Goal: Navigation & Orientation: Find specific page/section

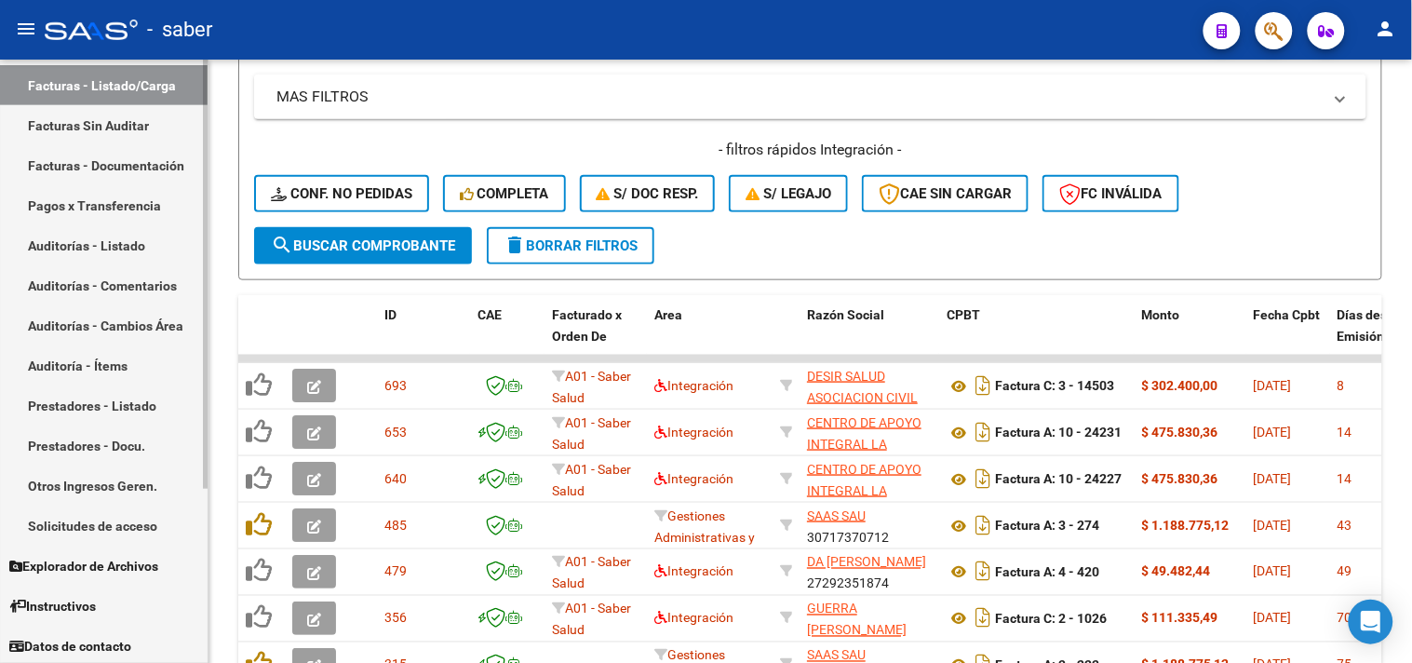
scroll to position [244, 0]
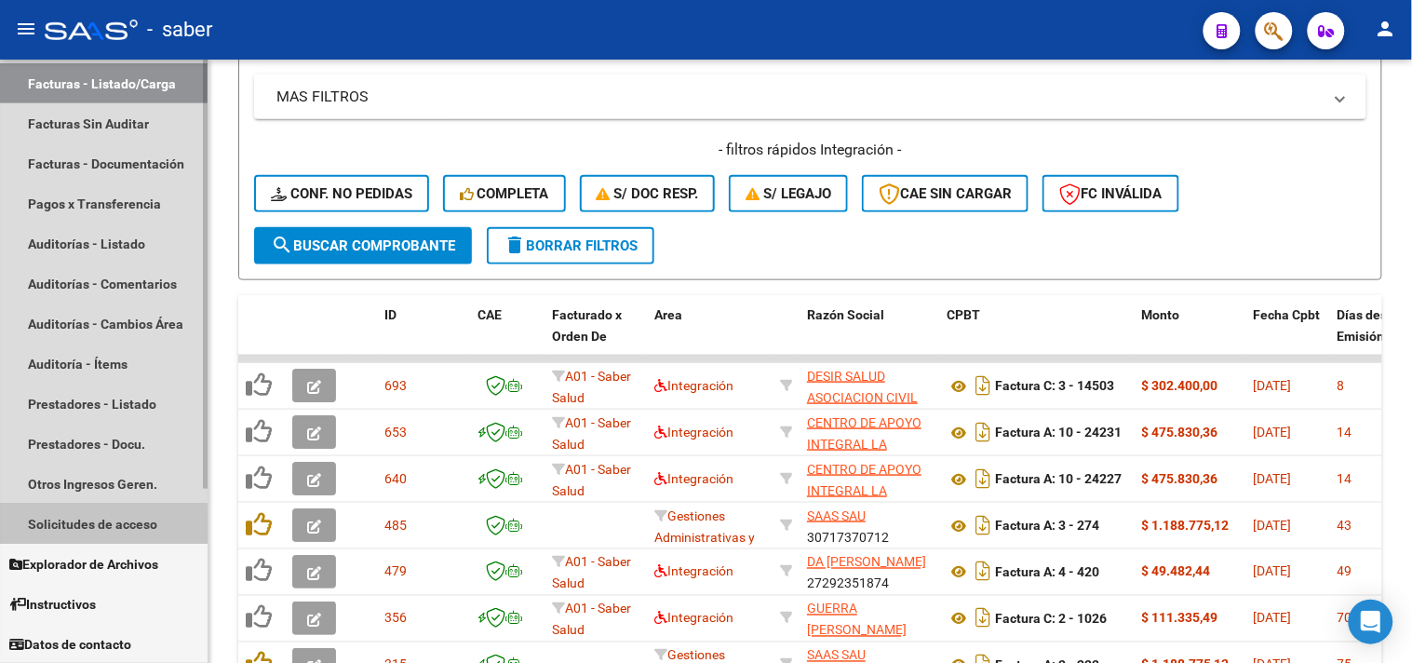
click at [98, 524] on link "Solicitudes de acceso" at bounding box center [104, 524] width 208 height 40
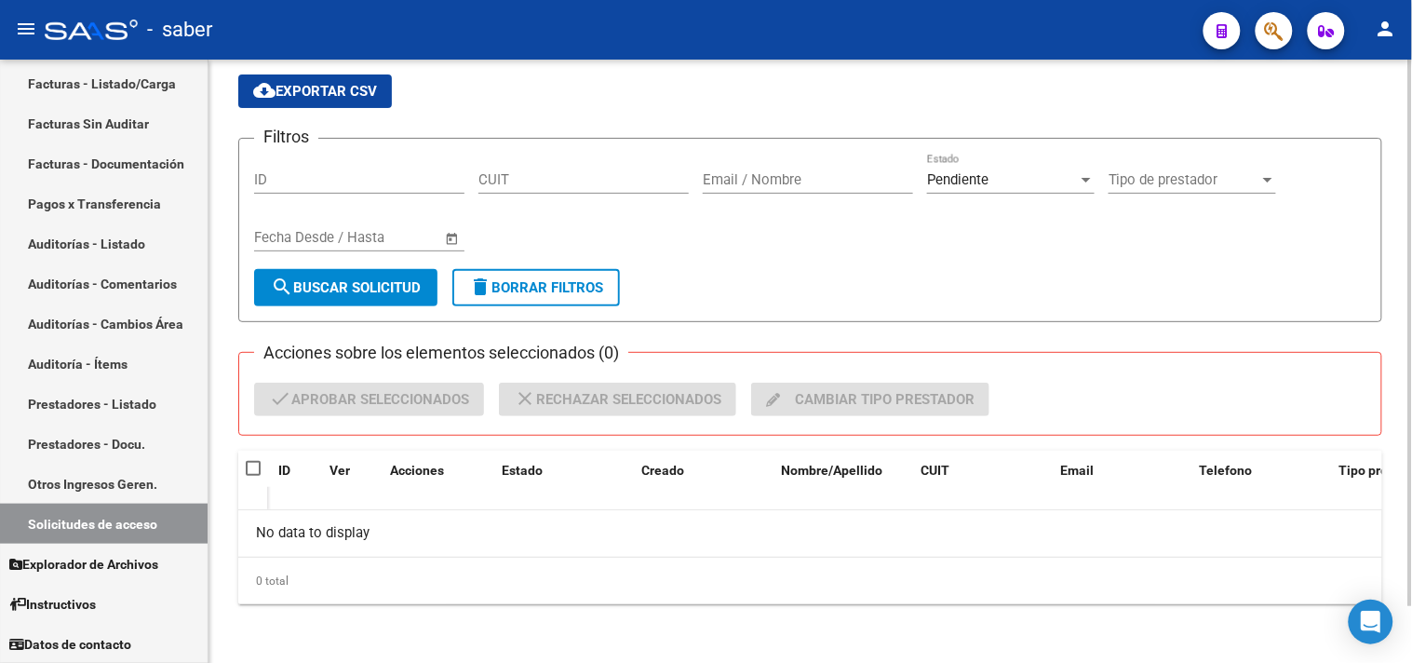
scroll to position [61, 0]
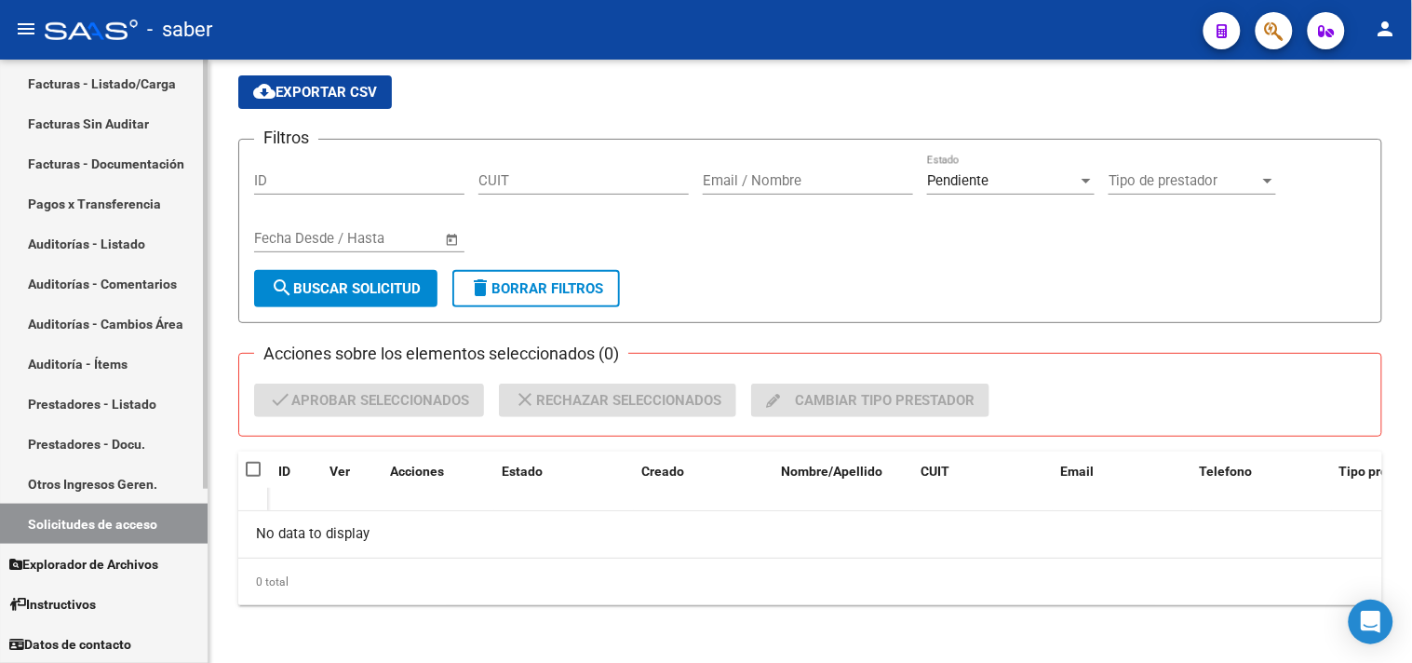
click at [76, 73] on link "Facturas - Listado/Carga" at bounding box center [104, 83] width 208 height 40
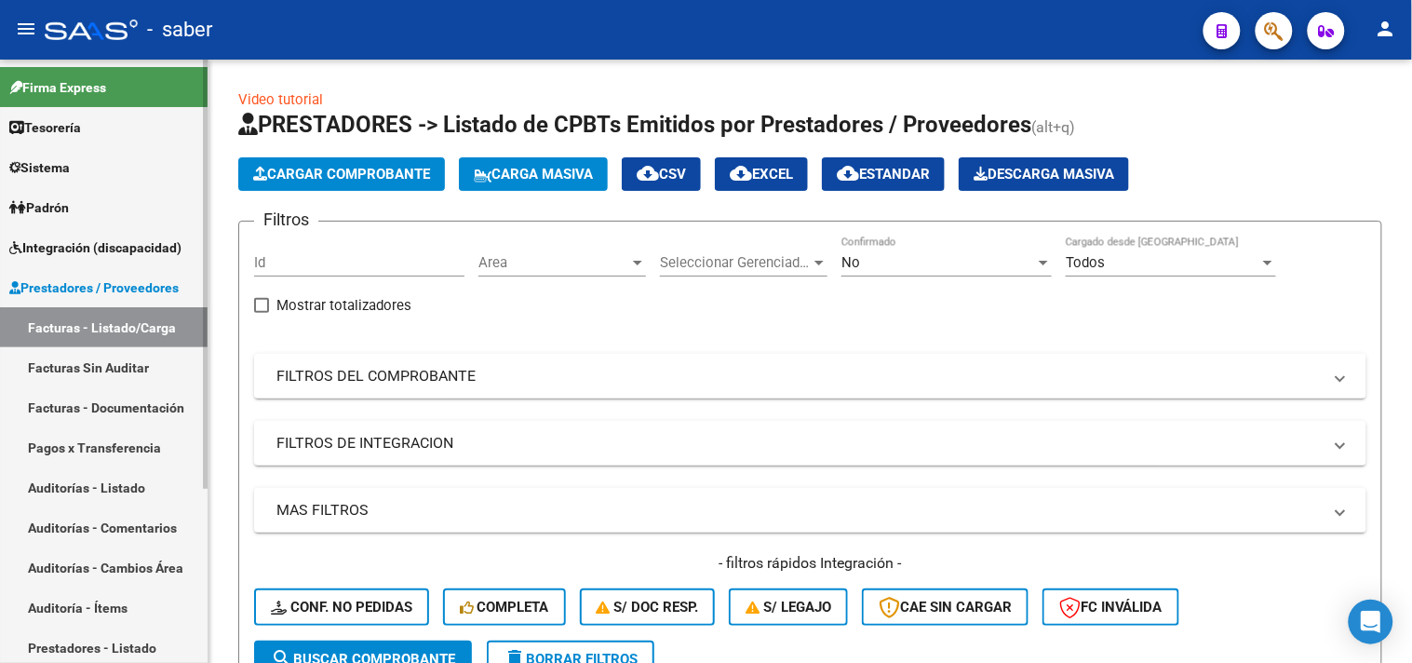
click at [112, 283] on span "Prestadores / Proveedores" at bounding box center [93, 287] width 169 height 20
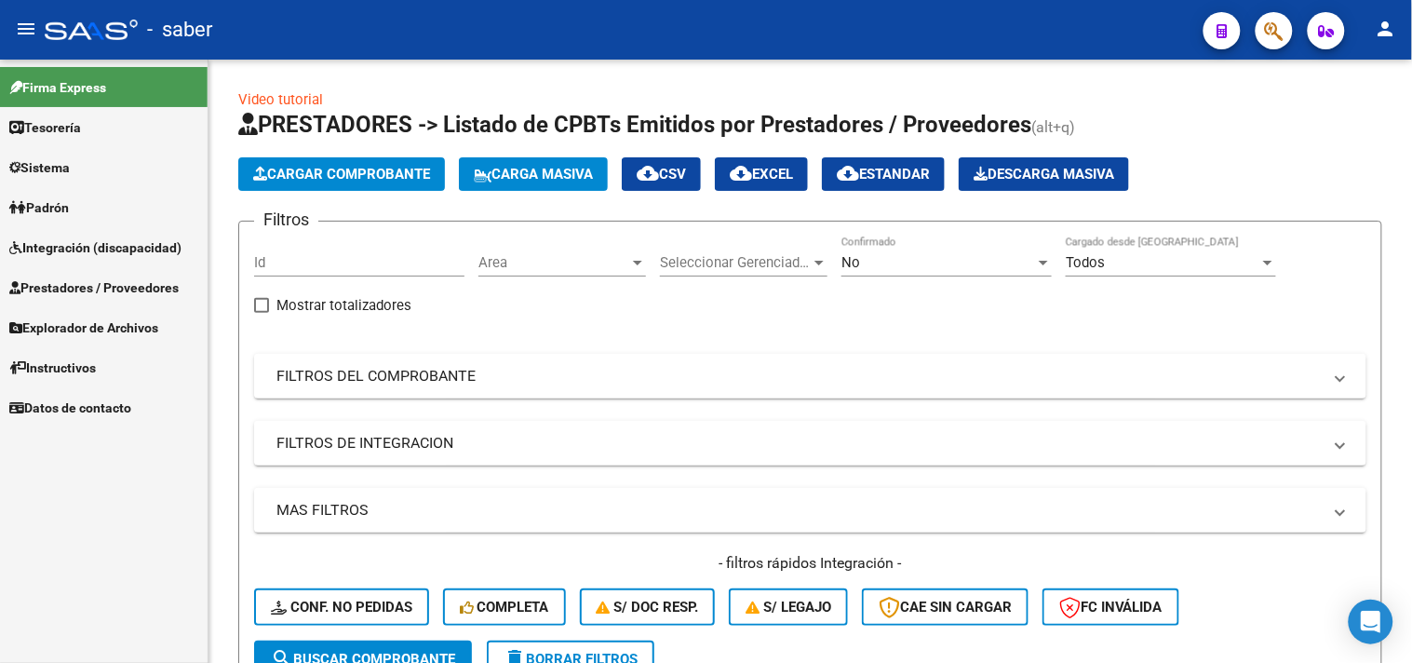
click at [96, 366] on span "Instructivos" at bounding box center [52, 367] width 87 height 20
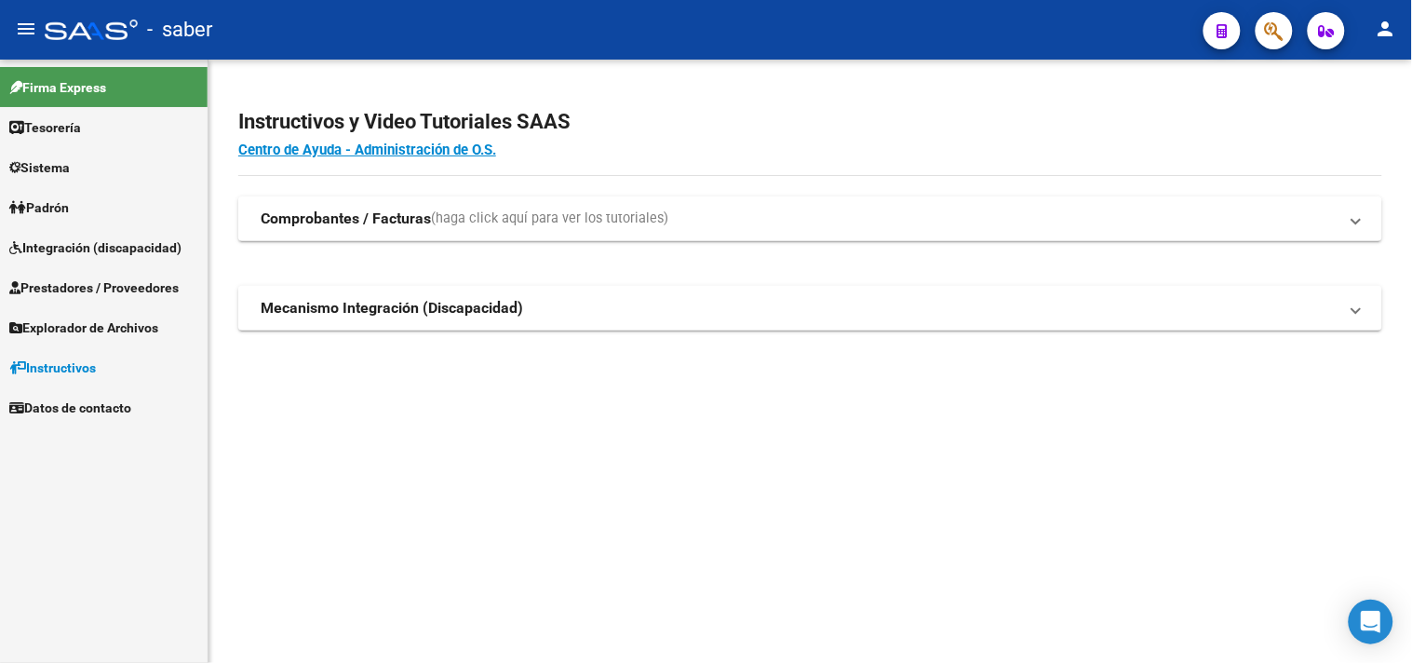
click at [99, 254] on span "Integración (discapacidad)" at bounding box center [95, 247] width 172 height 20
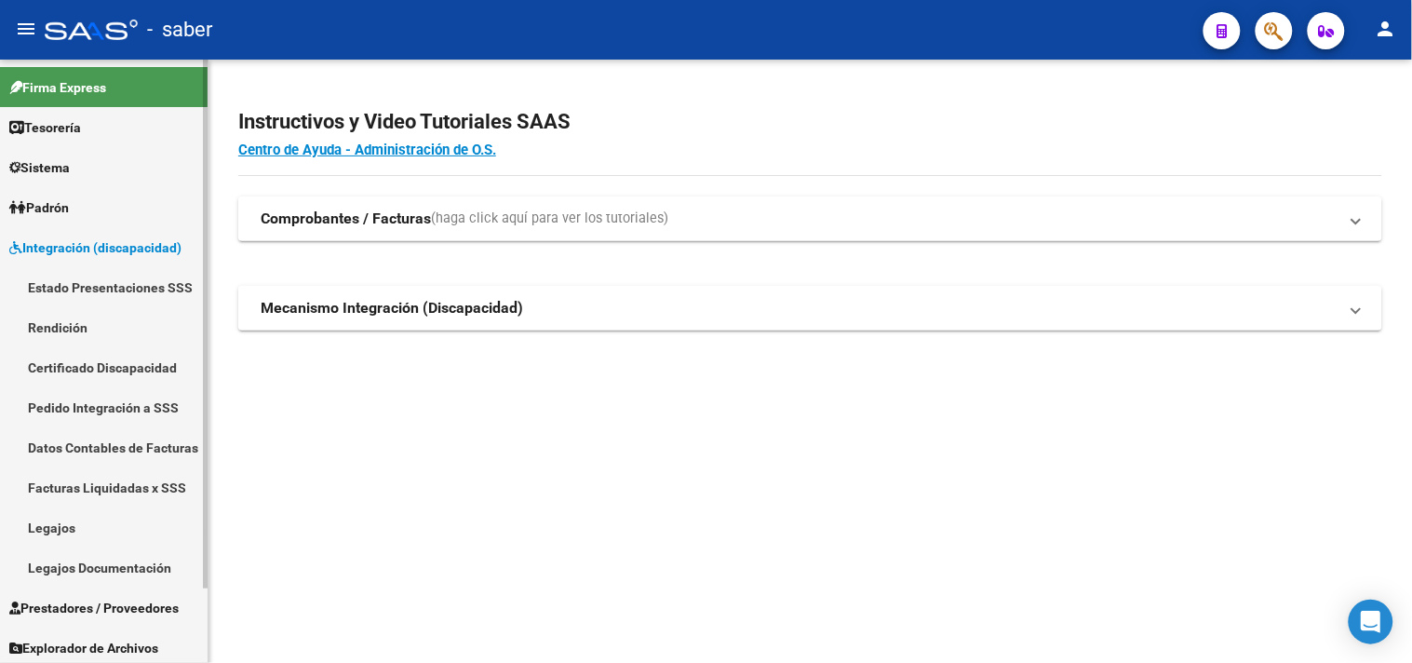
click at [110, 298] on link "Estado Presentaciones SSS" at bounding box center [104, 287] width 208 height 40
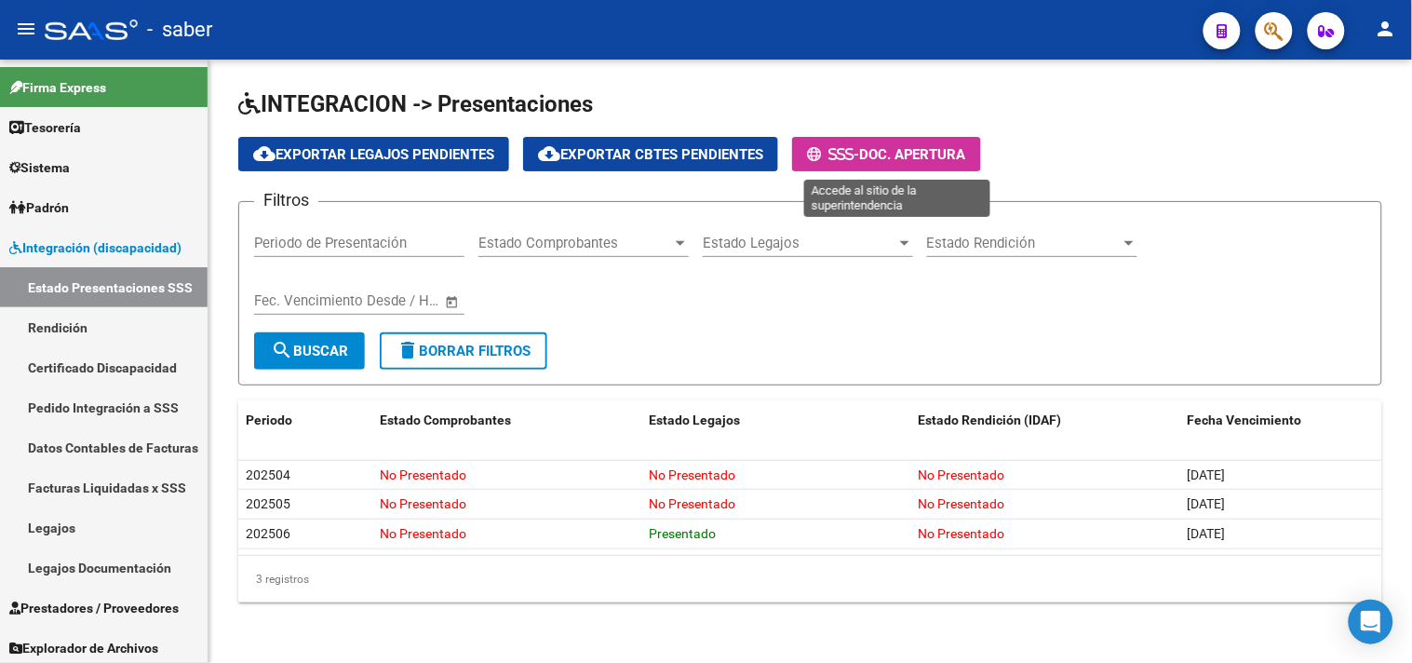
click at [957, 152] on span "Doc. Apertura" at bounding box center [912, 154] width 107 height 17
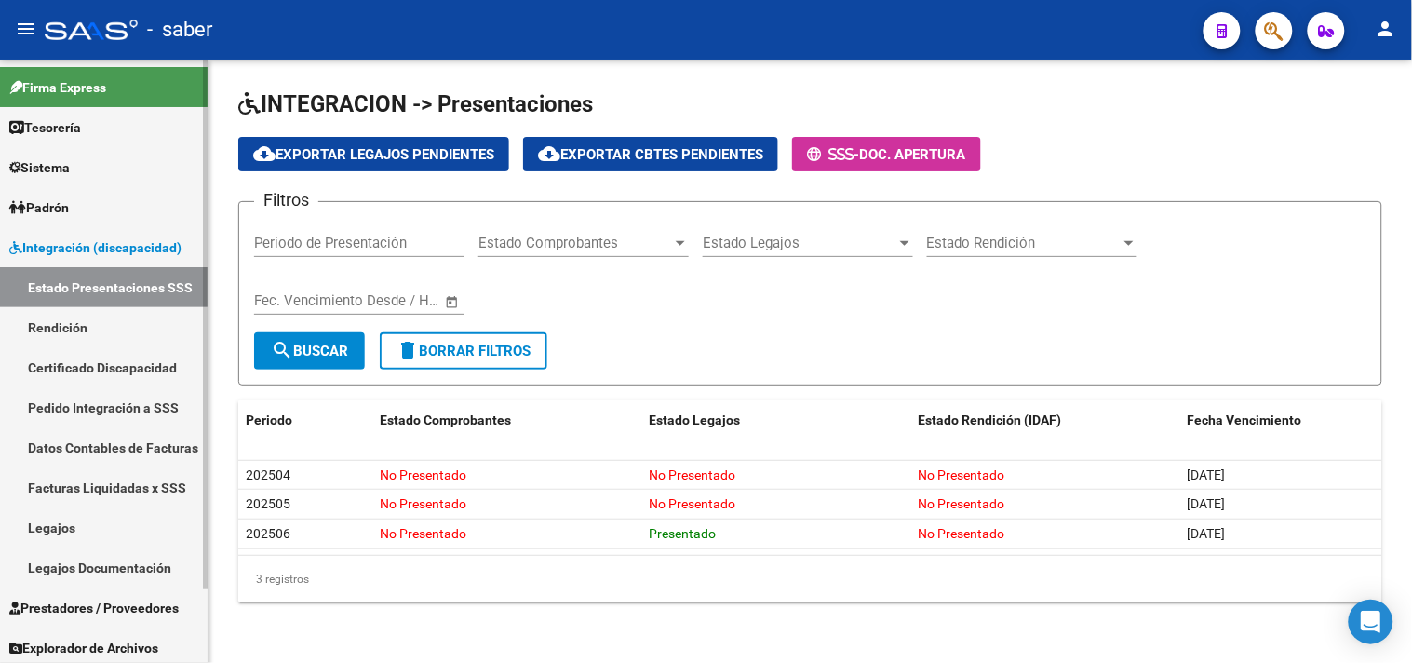
scroll to position [84, 0]
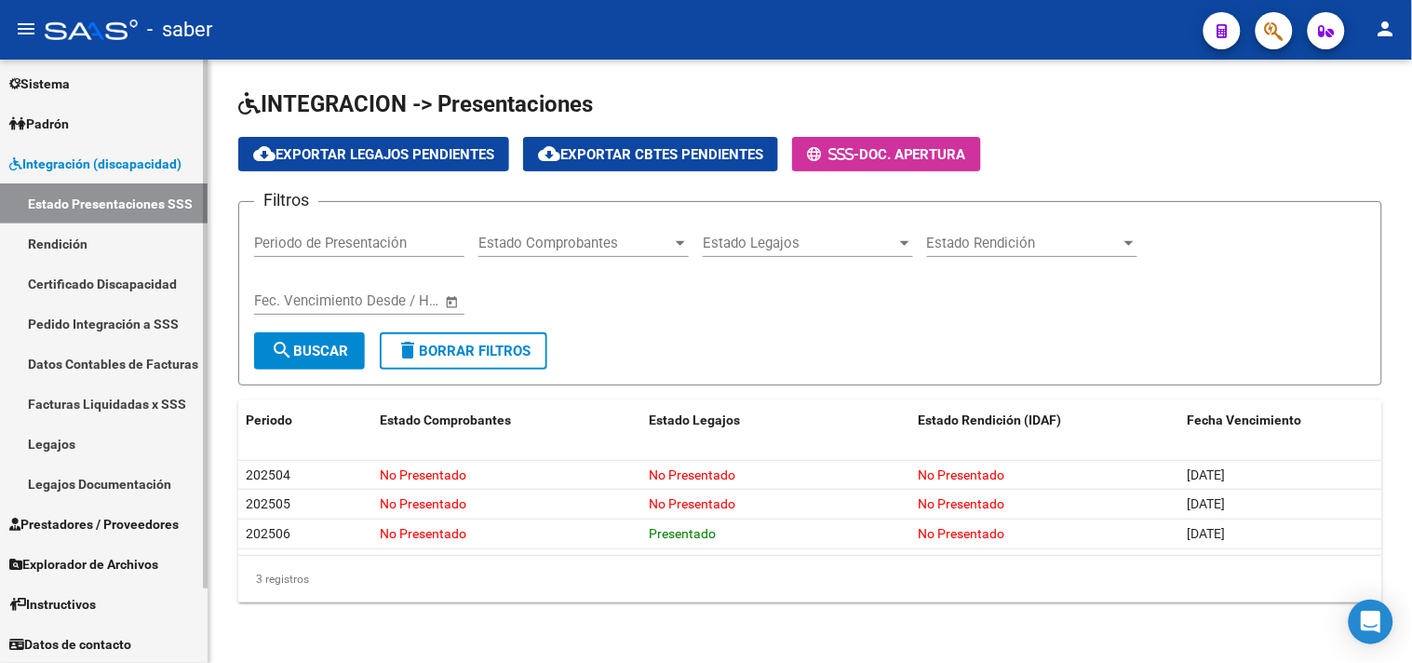
click at [97, 516] on span "Prestadores / Proveedores" at bounding box center [93, 524] width 169 height 20
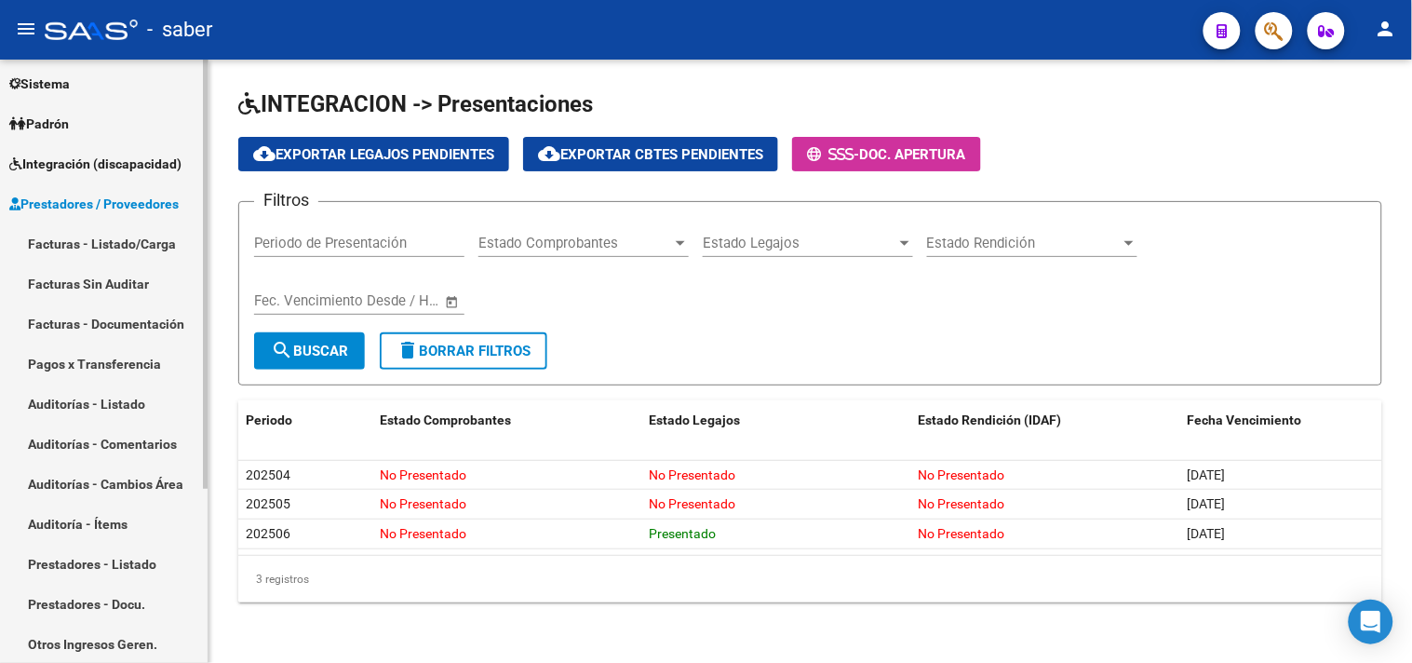
click at [110, 238] on link "Facturas - Listado/Carga" at bounding box center [104, 243] width 208 height 40
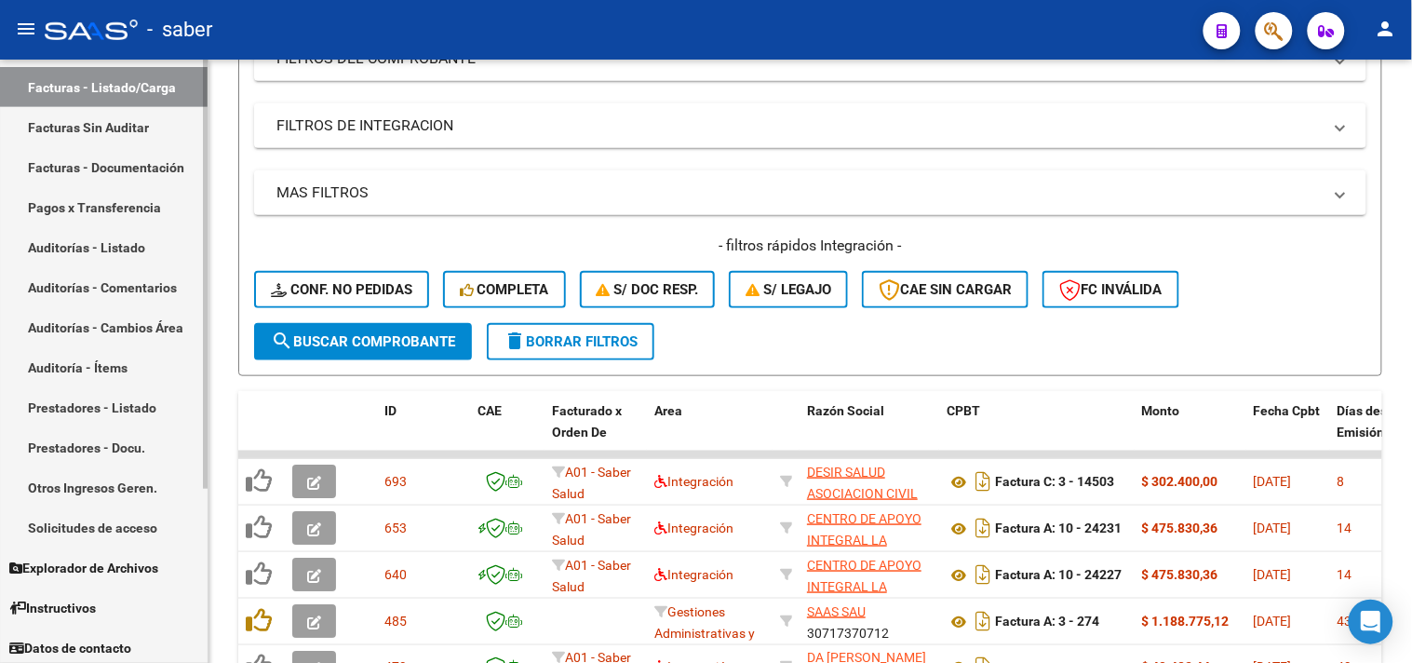
scroll to position [244, 0]
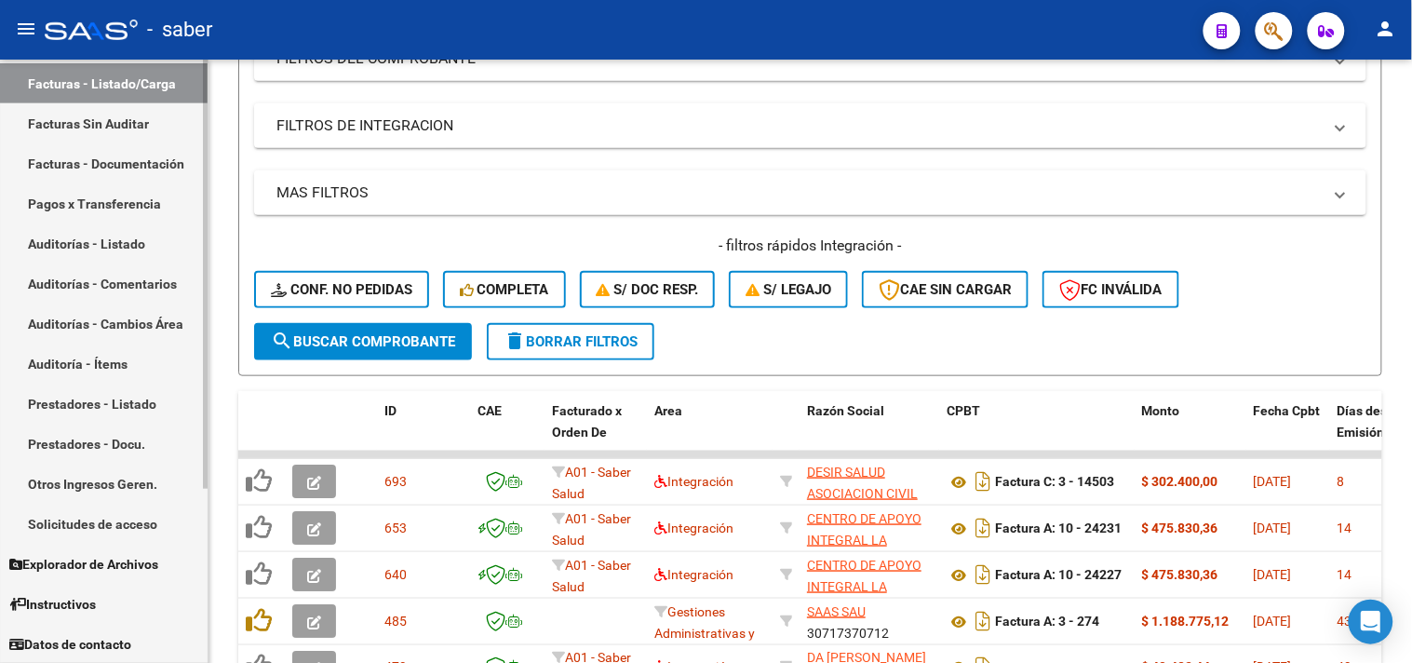
click at [80, 527] on link "Solicitudes de acceso" at bounding box center [104, 524] width 208 height 40
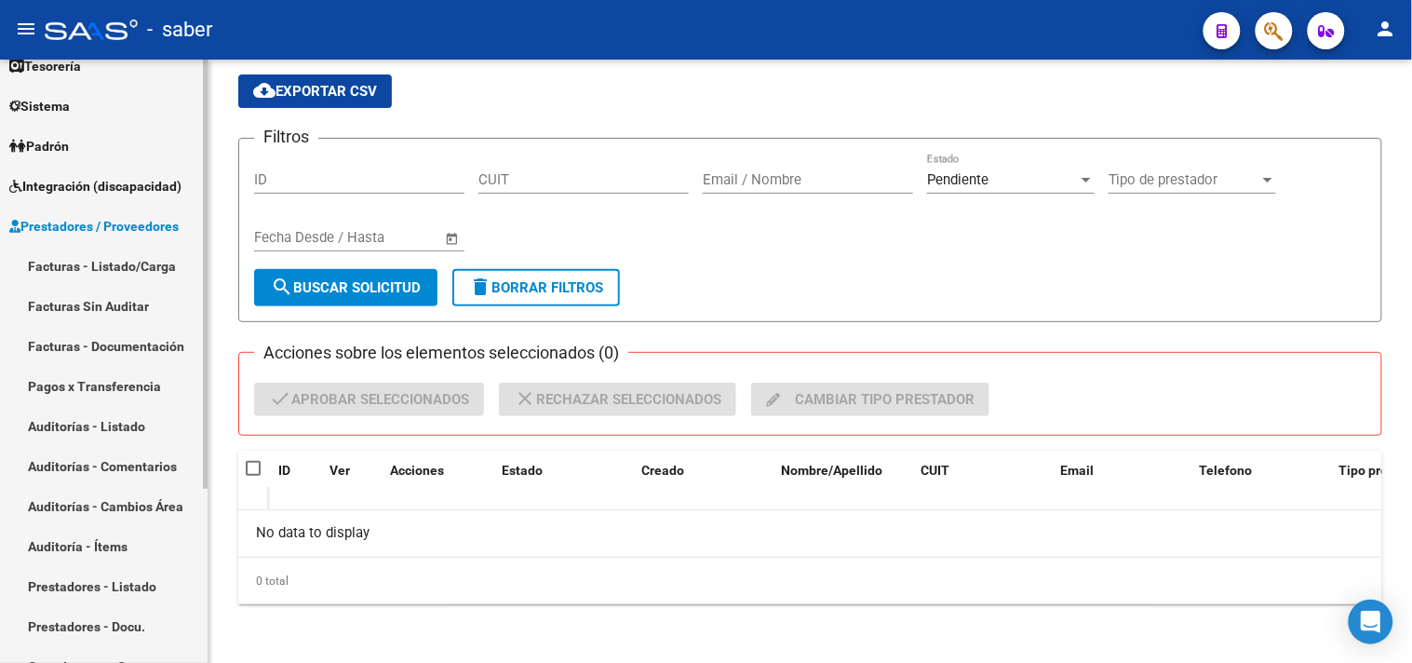
scroll to position [37, 0]
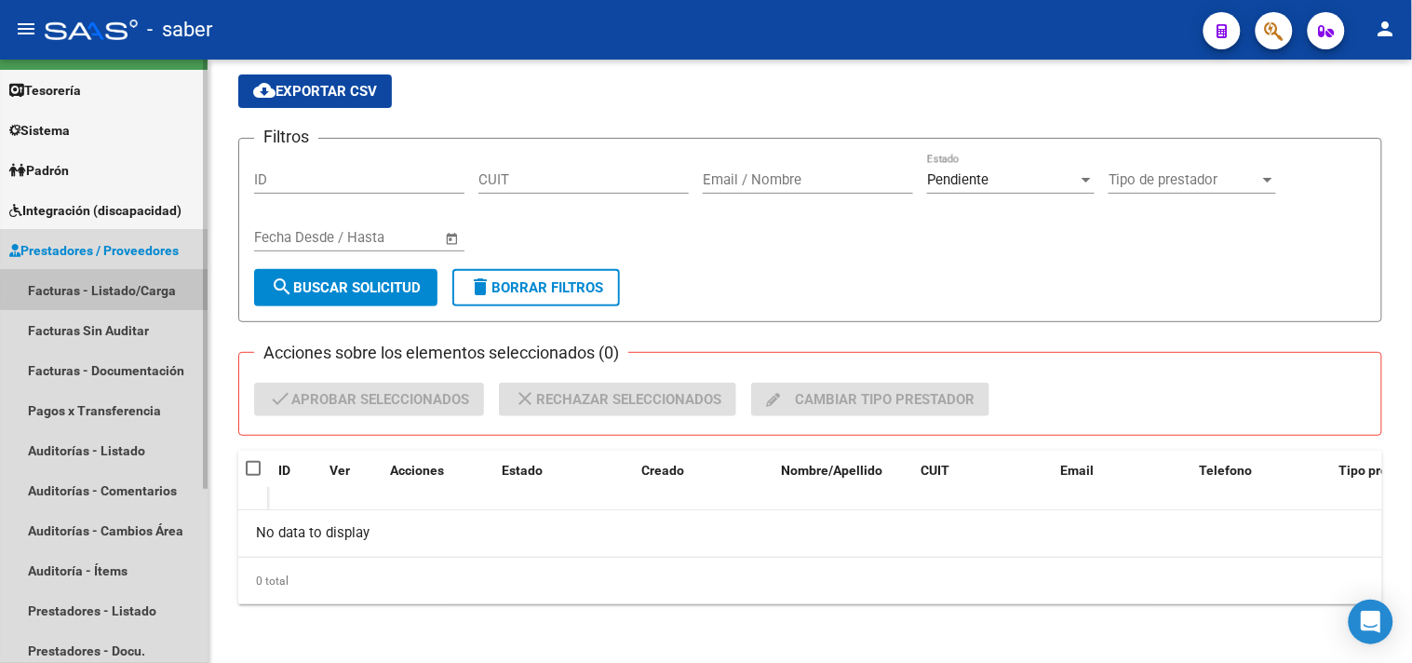
click at [107, 290] on link "Facturas - Listado/Carga" at bounding box center [104, 290] width 208 height 40
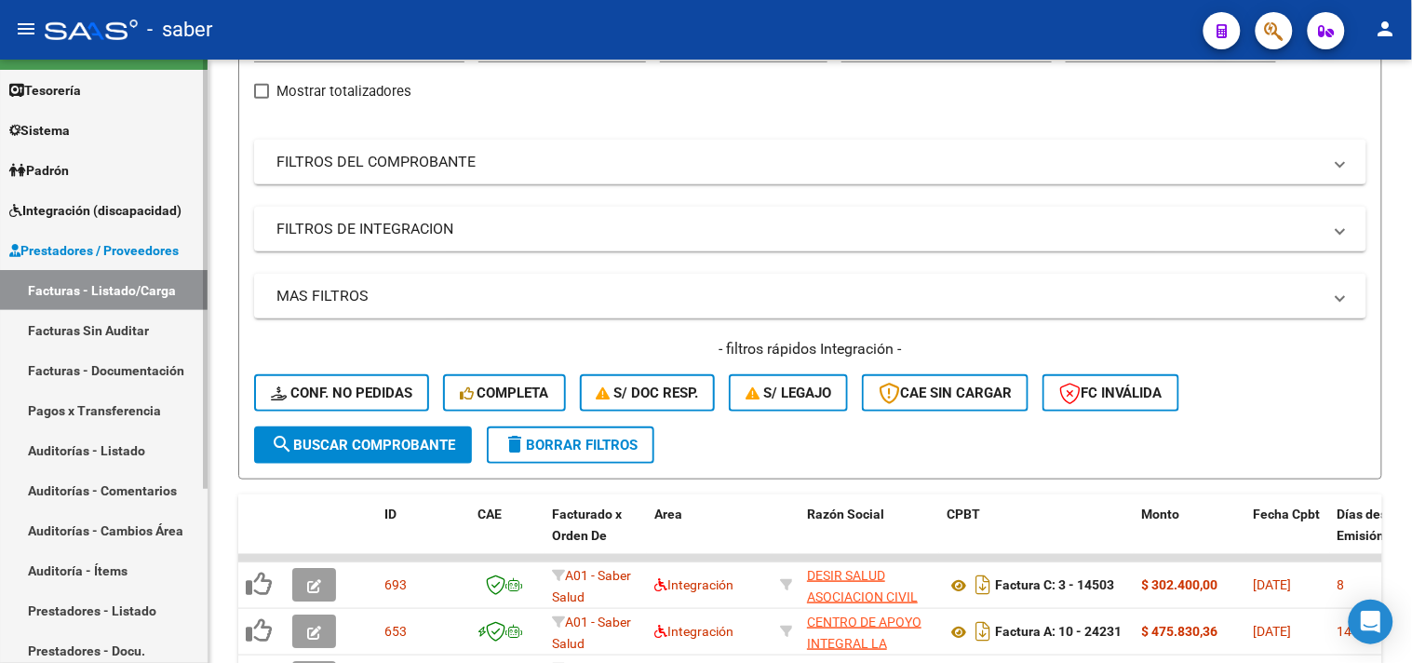
scroll to position [317, 0]
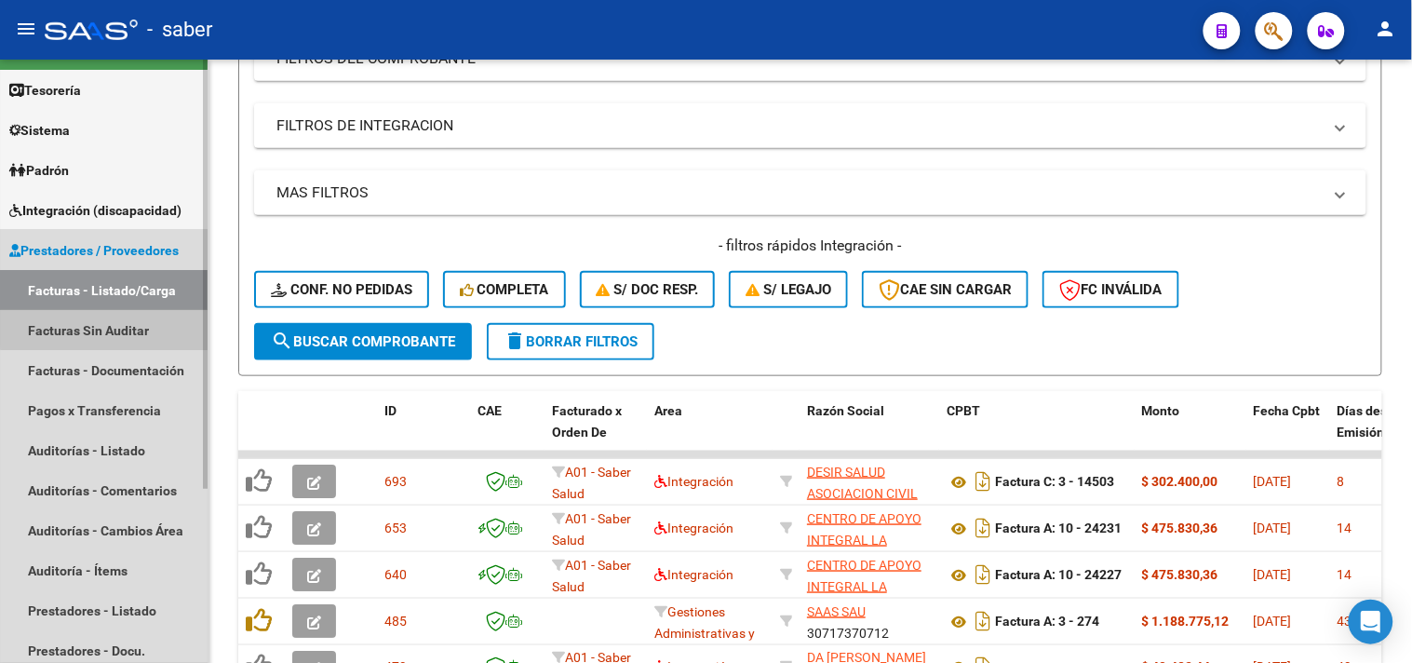
click at [116, 320] on link "Facturas Sin Auditar" at bounding box center [104, 330] width 208 height 40
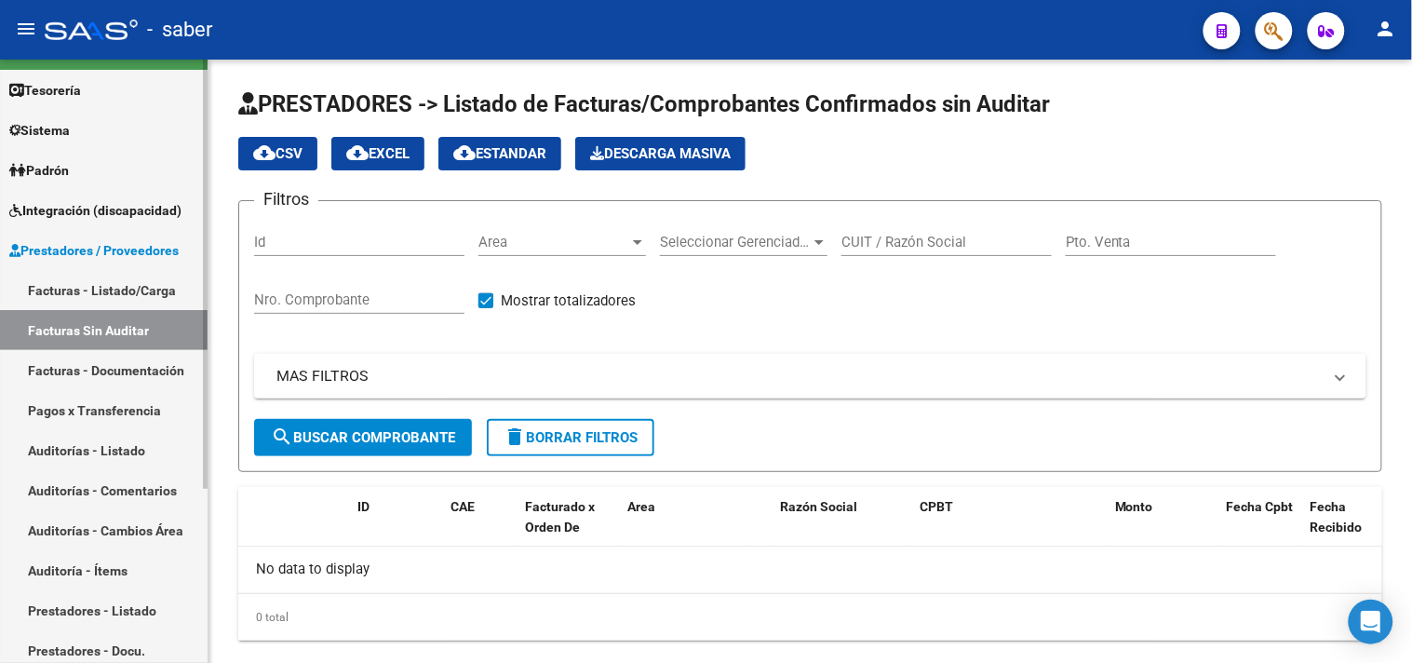
click at [113, 378] on link "Facturas - Documentación" at bounding box center [104, 370] width 208 height 40
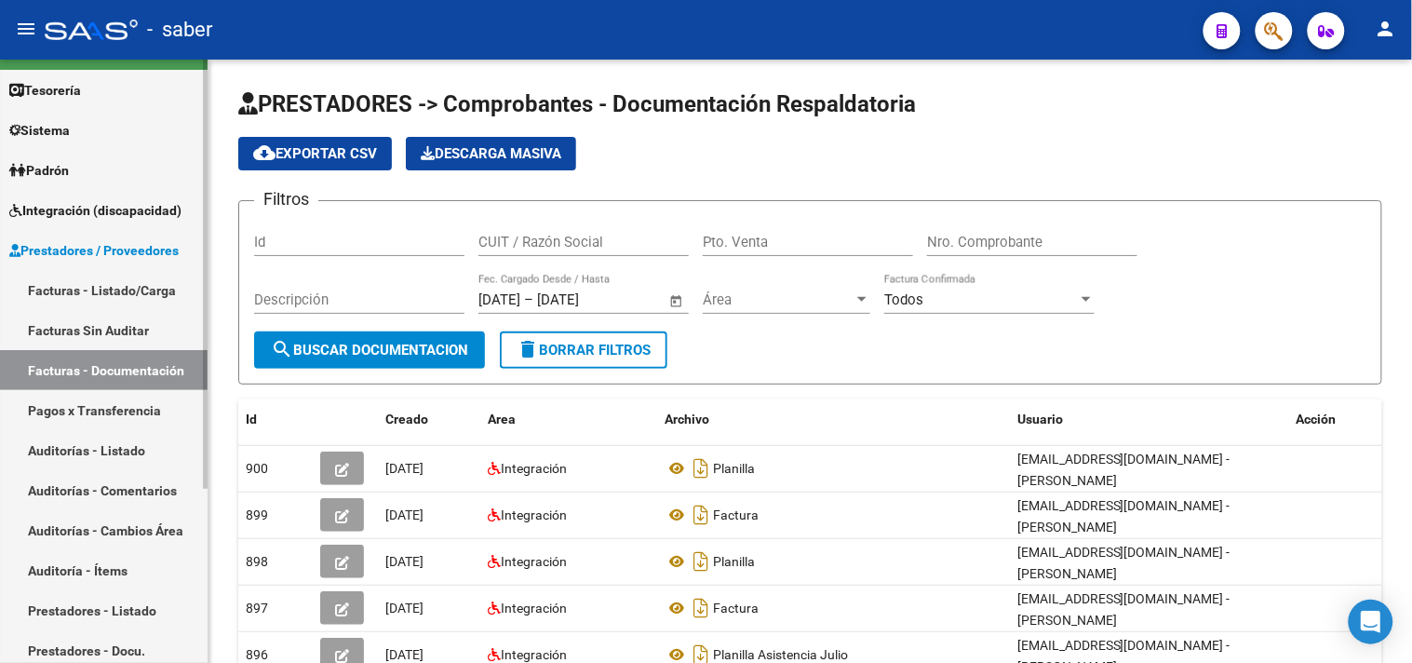
click at [141, 287] on link "Facturas - Listado/Carga" at bounding box center [104, 290] width 208 height 40
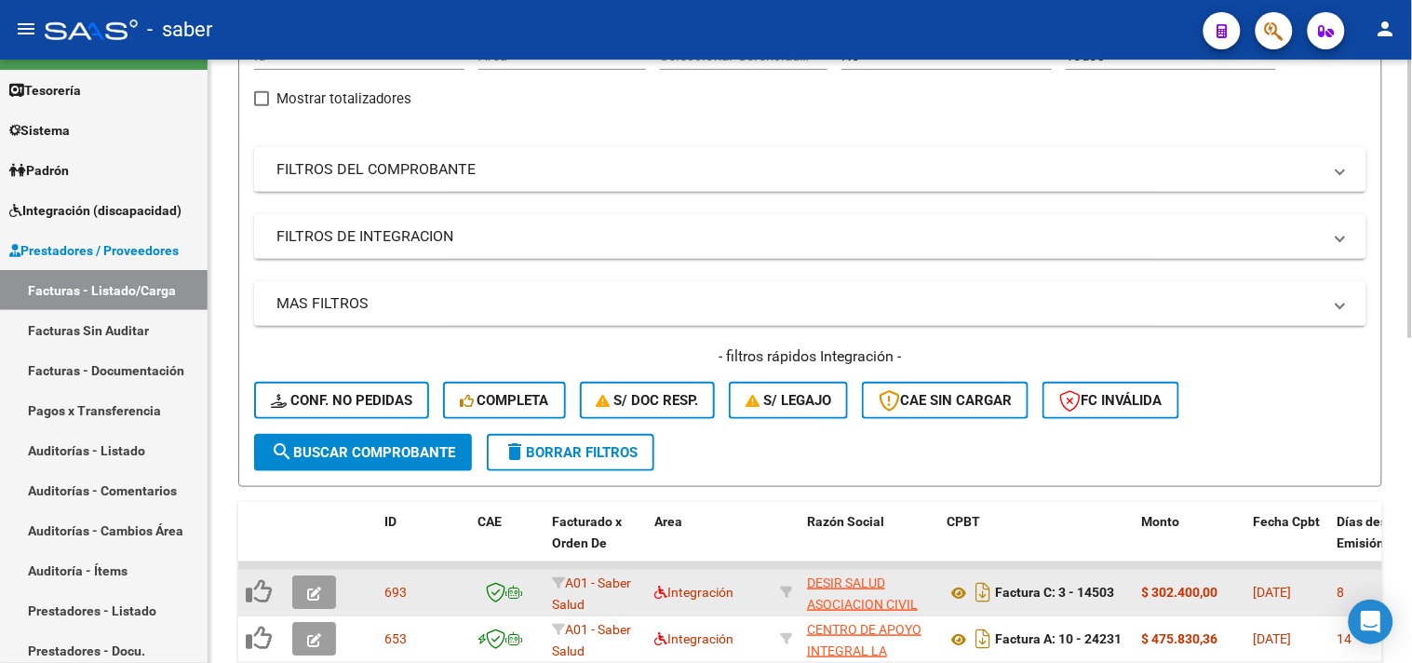
scroll to position [310, 0]
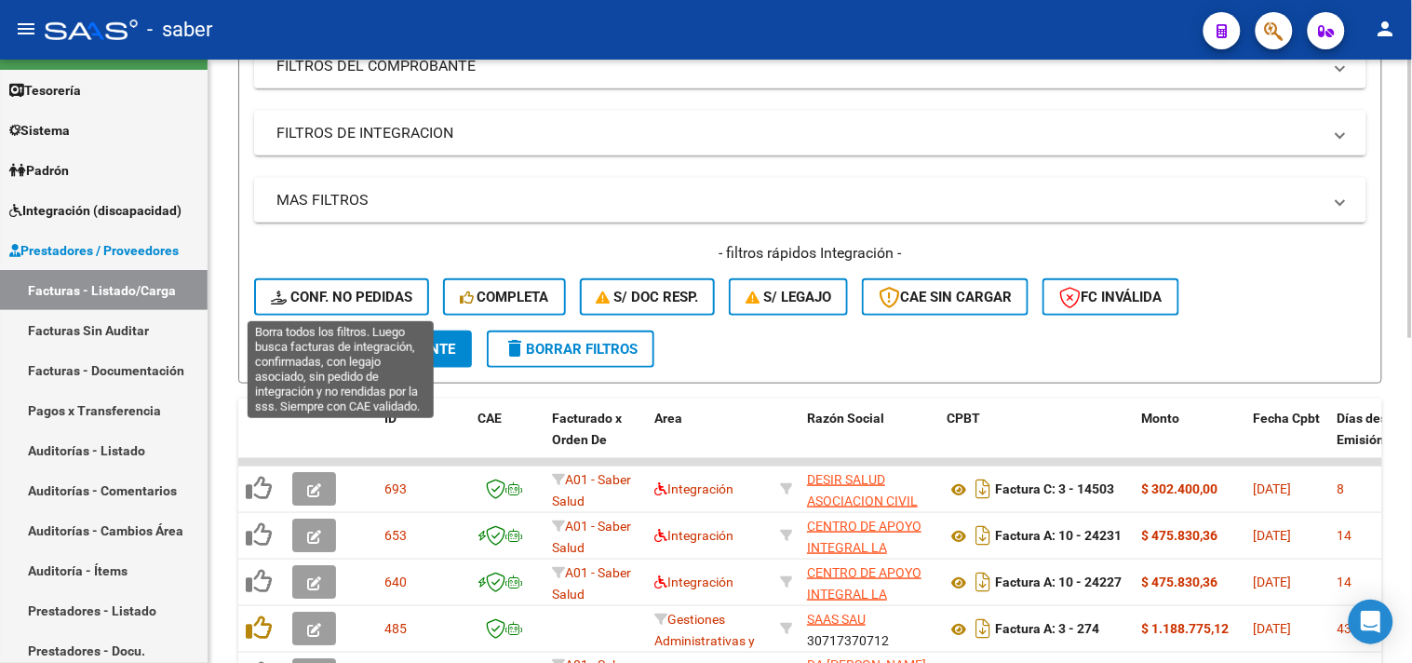
click at [324, 284] on button "Conf. no pedidas" at bounding box center [341, 296] width 175 height 37
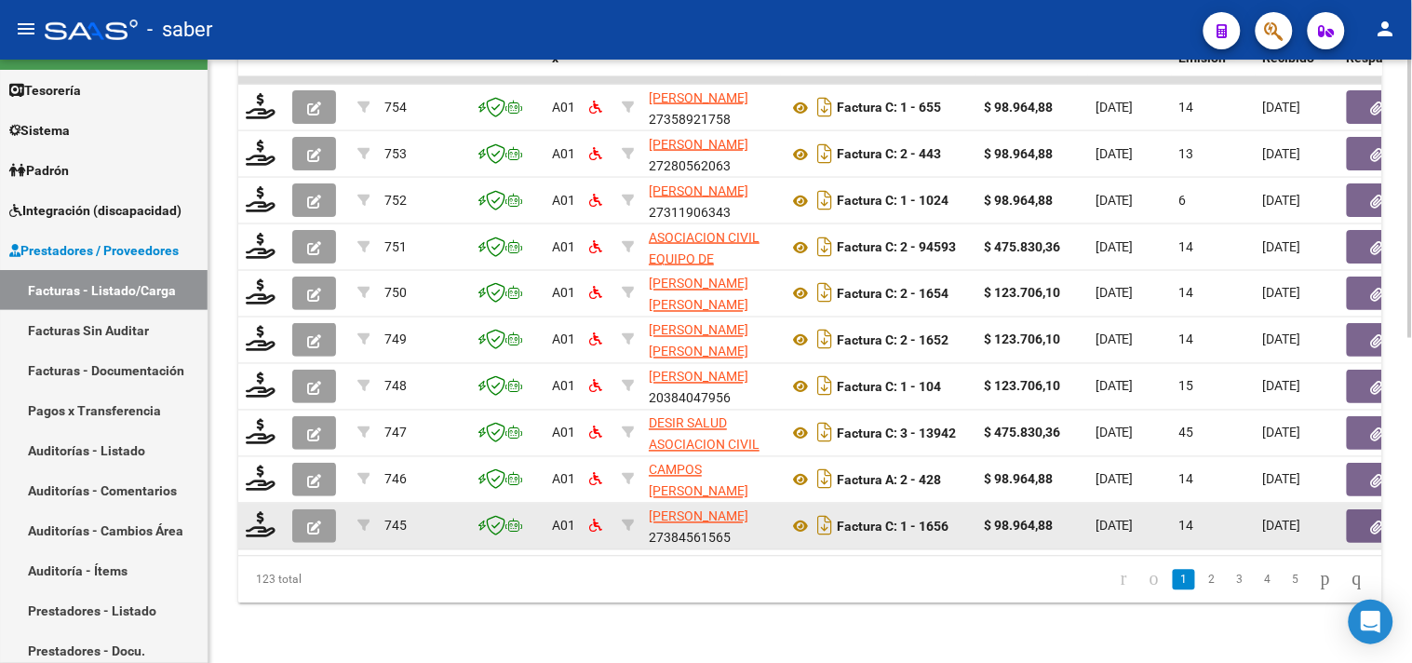
scroll to position [704, 0]
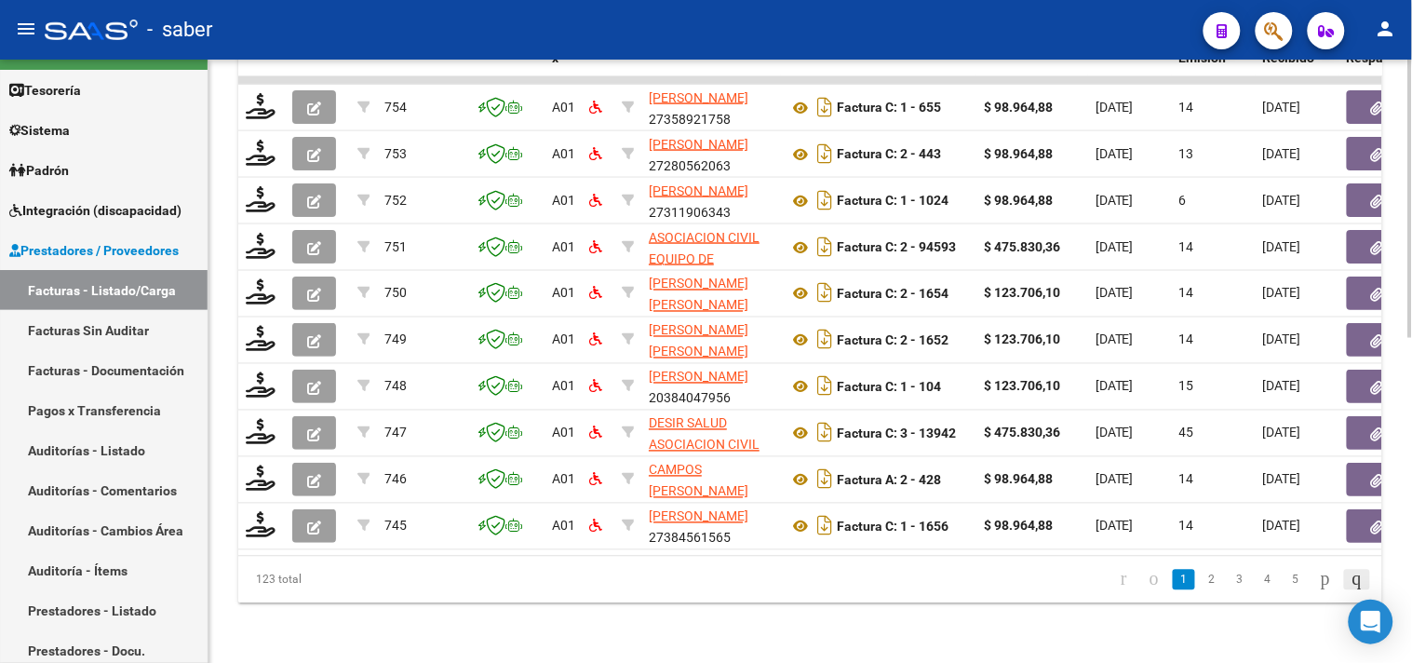
click at [1356, 570] on icon "go to last page" at bounding box center [1357, 579] width 15 height 22
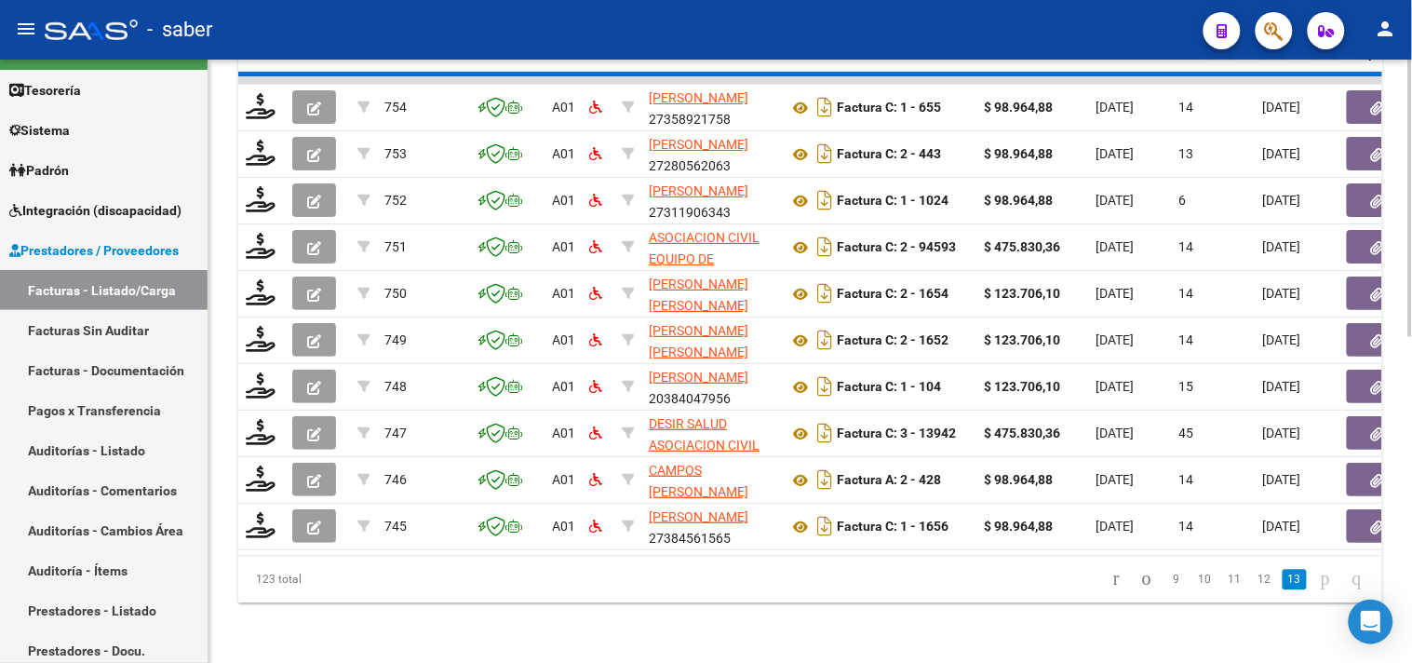
scroll to position [379, 0]
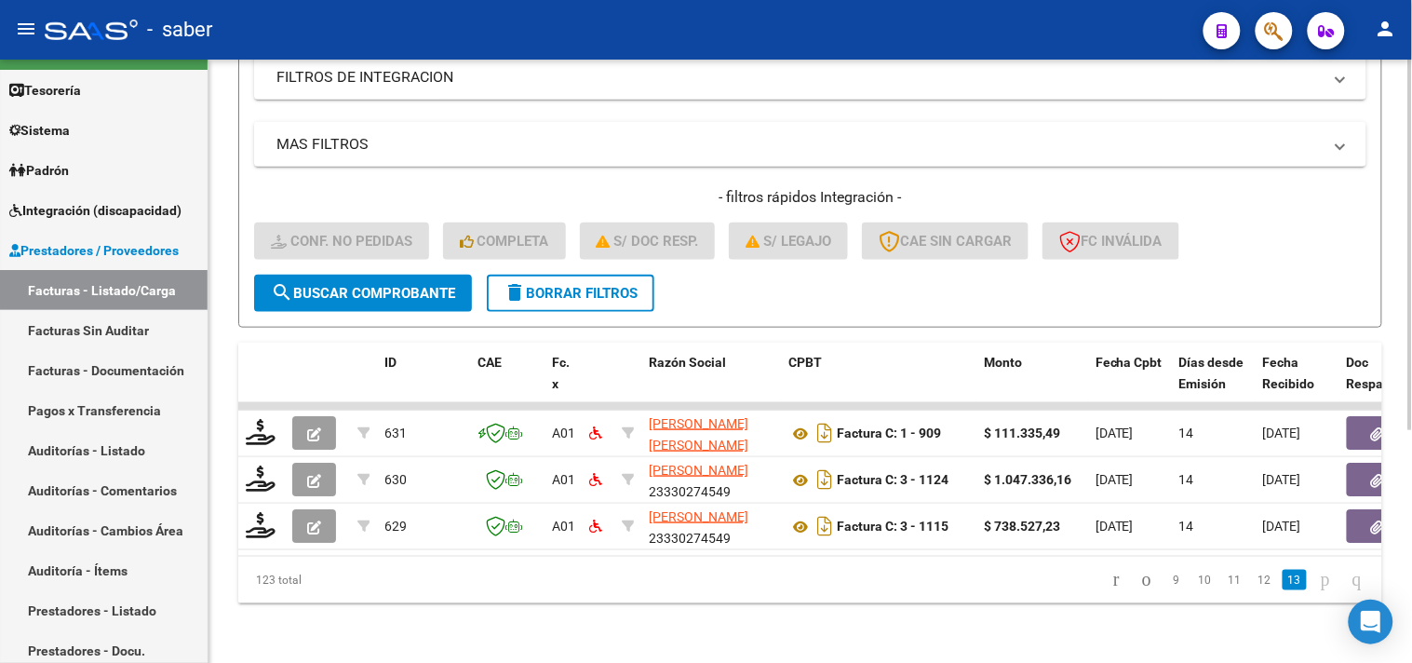
click at [271, 638] on div "Video tutorial PRESTADORES -> Listado de CPBTs Emitidos por Prestadores / Prove…" at bounding box center [811, 178] width 1204 height 969
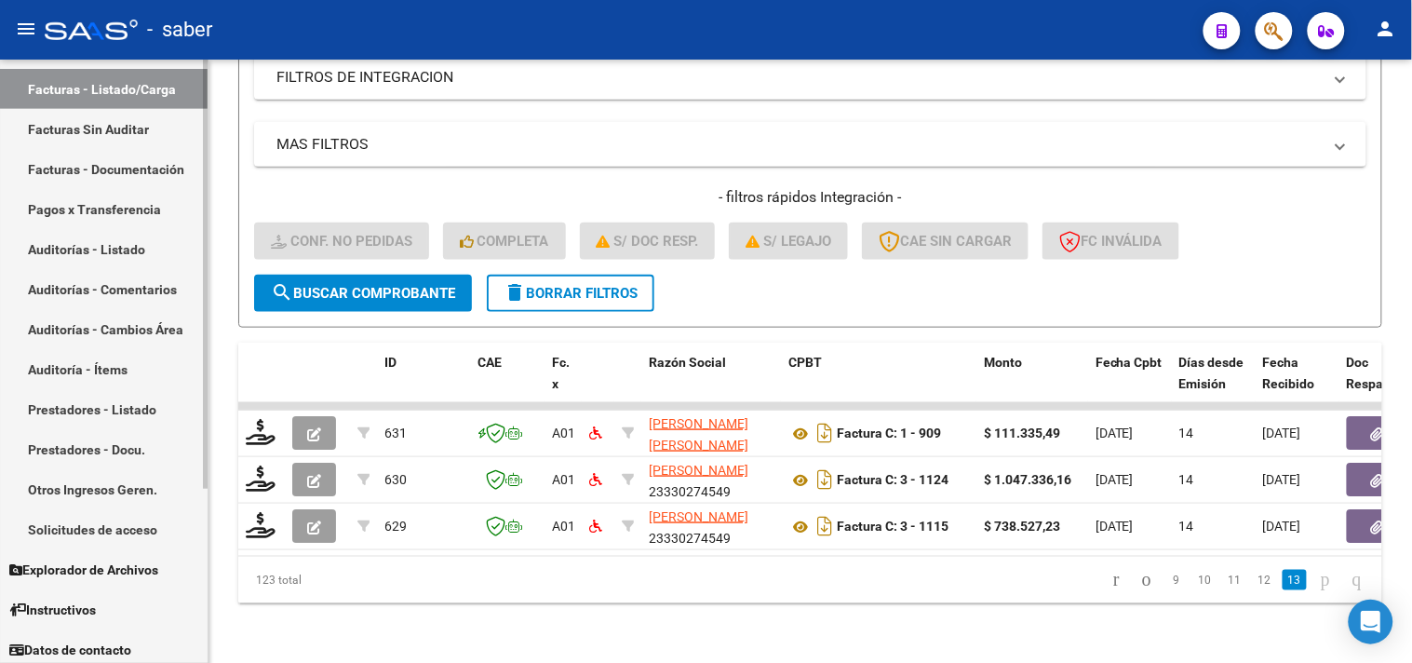
scroll to position [244, 0]
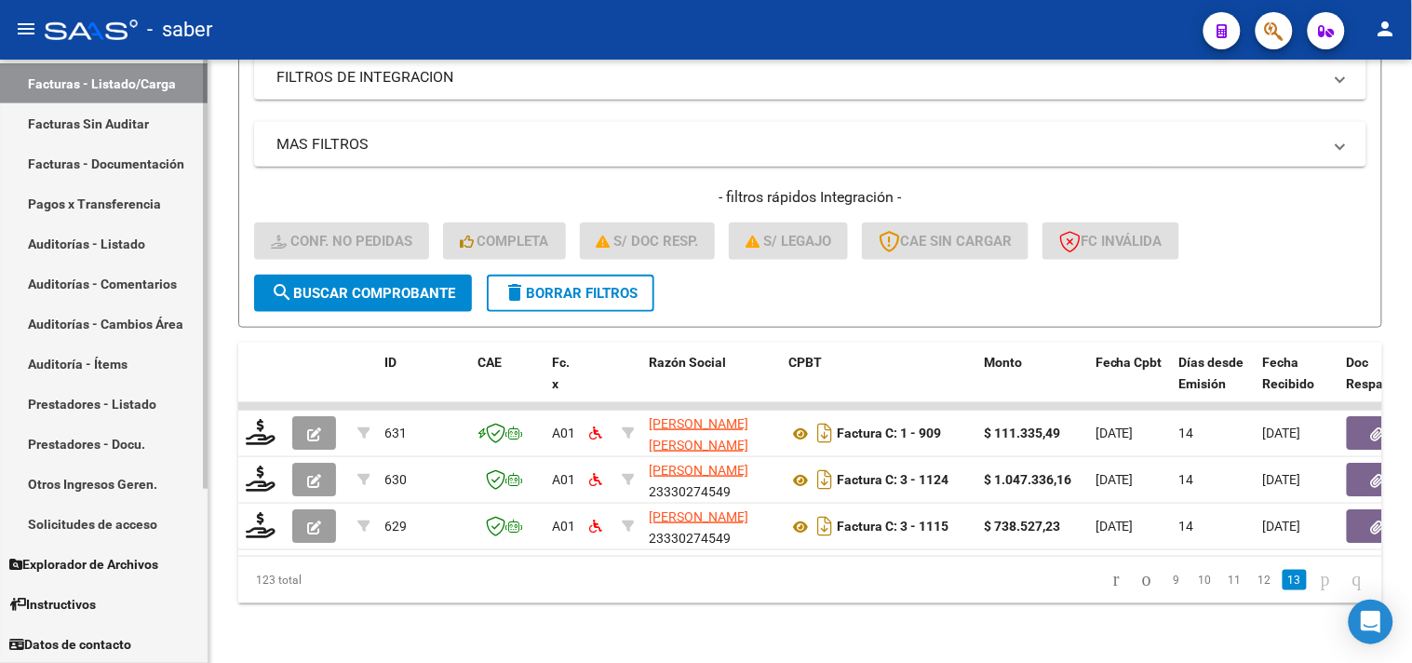
click at [125, 519] on link "Solicitudes de acceso" at bounding box center [104, 524] width 208 height 40
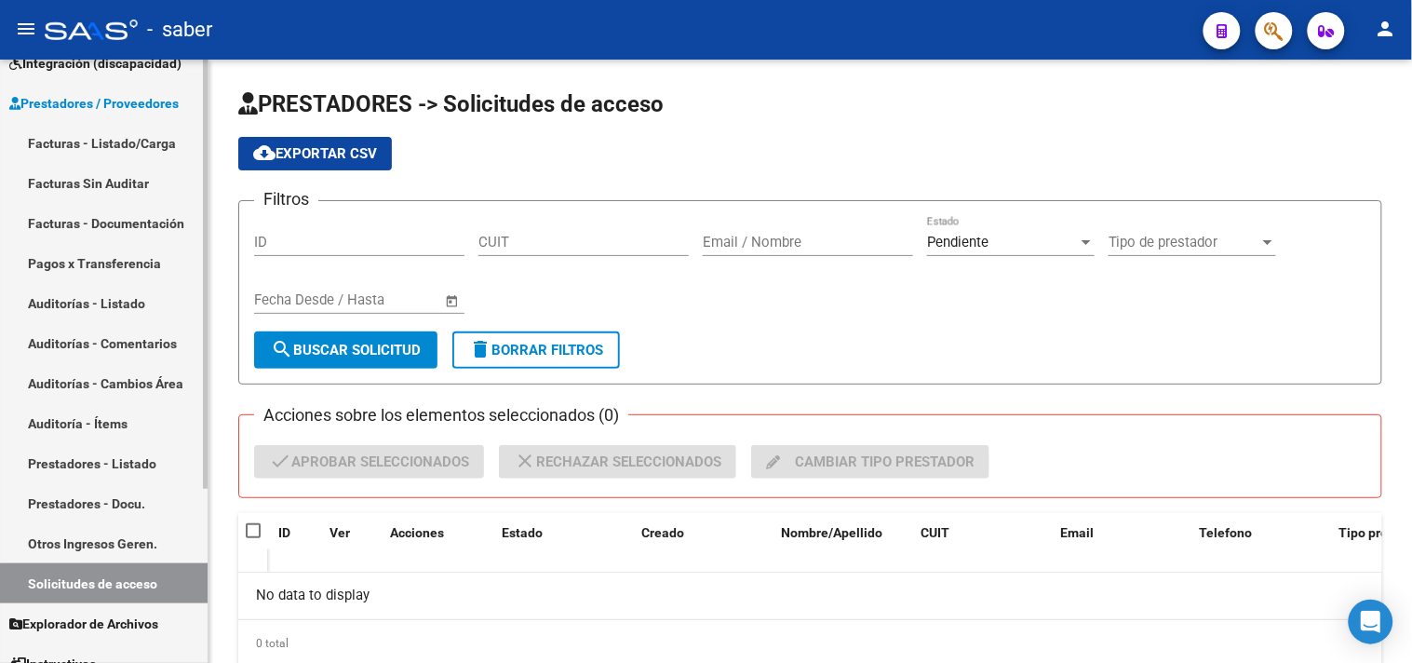
scroll to position [141, 0]
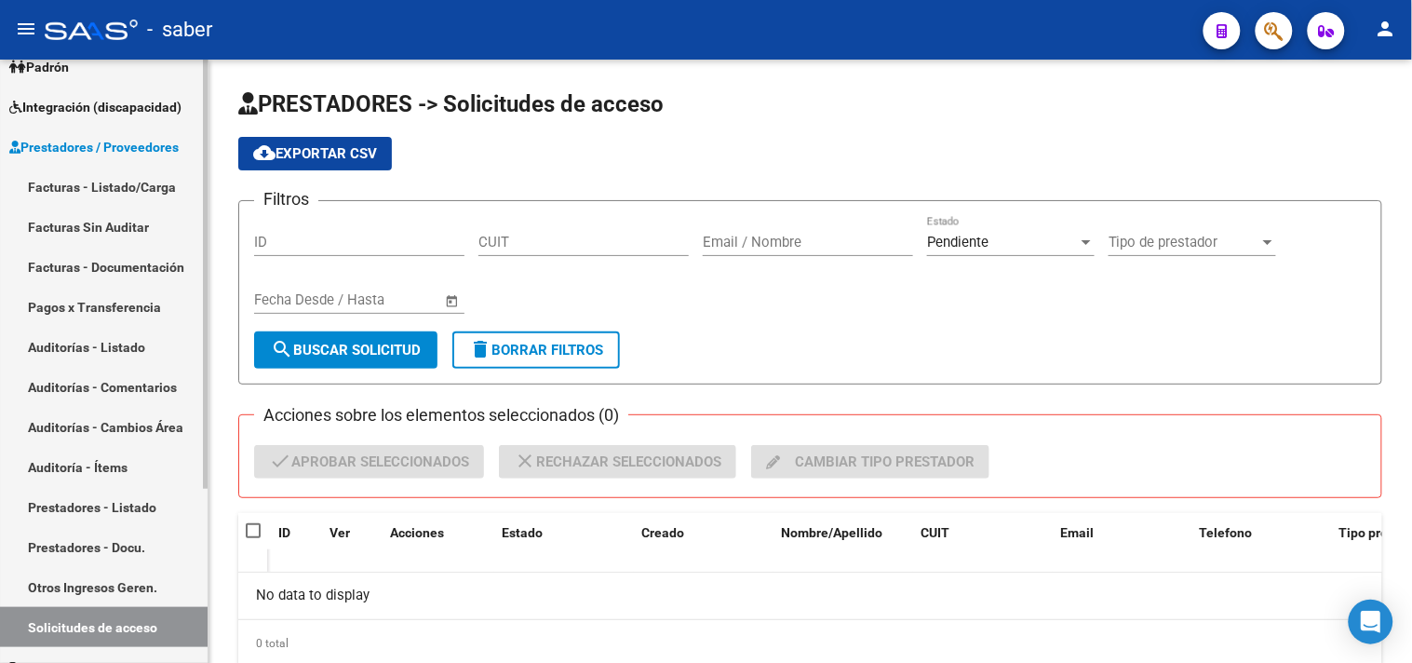
click at [74, 174] on link "Facturas - Listado/Carga" at bounding box center [104, 187] width 208 height 40
